Goal: Information Seeking & Learning: Learn about a topic

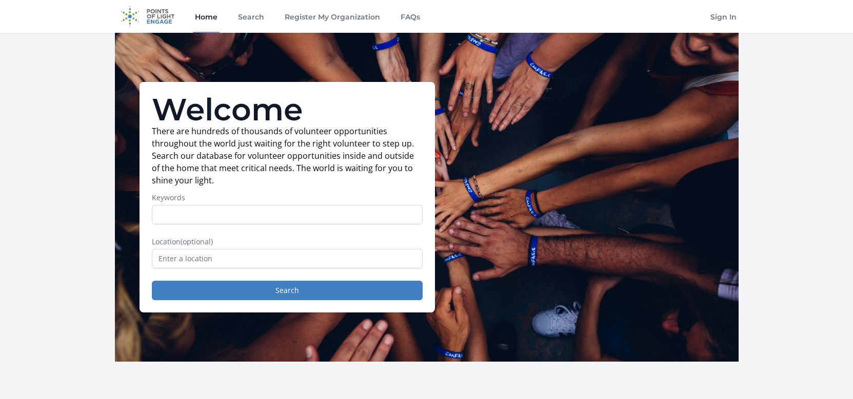
click at [233, 214] on input "Keywords" at bounding box center [287, 214] width 271 height 19
type input "python"
click at [248, 260] on input "text" at bounding box center [287, 258] width 271 height 19
click at [265, 304] on div "Welcome There are hundreds of thousands of volunteer opportunities throughout t…" at bounding box center [286, 197] width 295 height 231
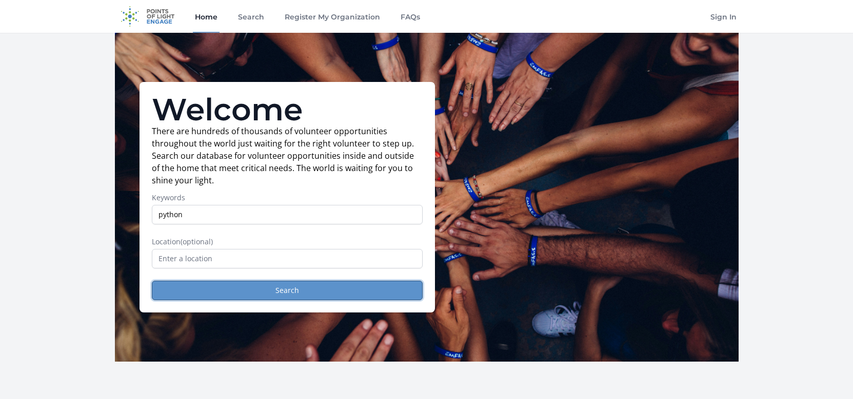
click at [267, 292] on button "Search" at bounding box center [287, 290] width 271 height 19
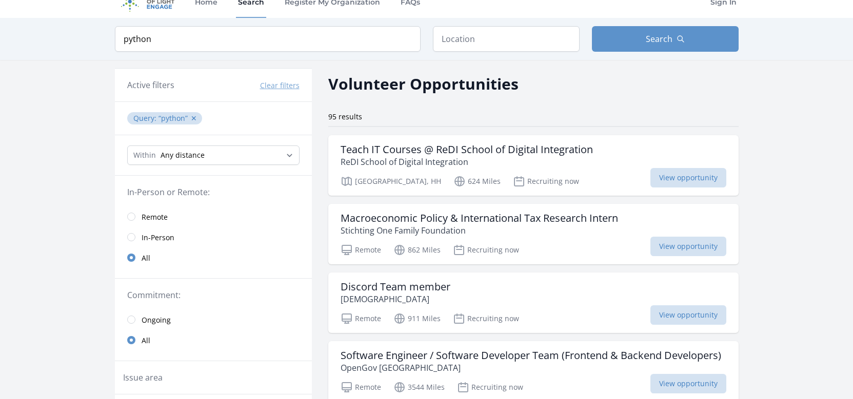
scroll to position [51, 0]
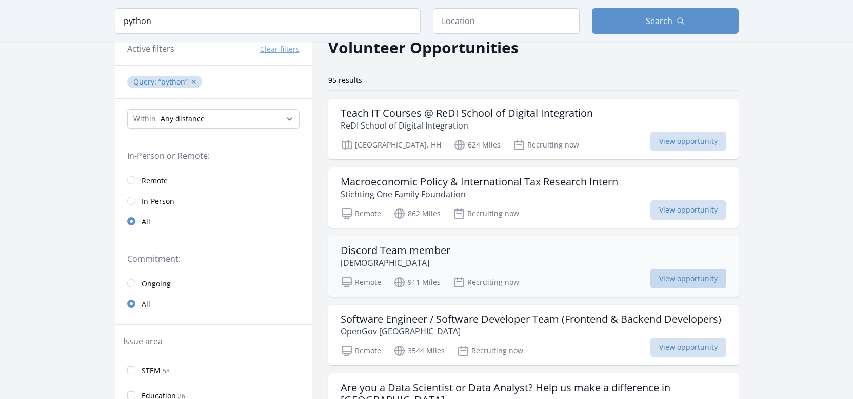
click at [687, 275] on span "View opportunity" at bounding box center [688, 278] width 76 height 19
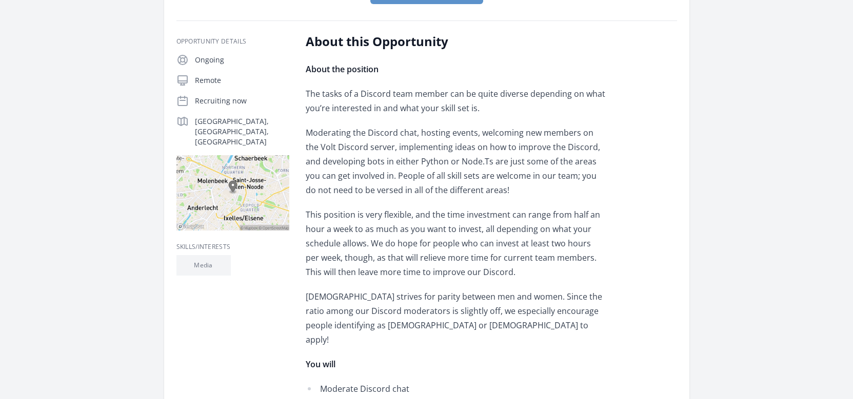
scroll to position [51, 0]
